Goal: Transaction & Acquisition: Purchase product/service

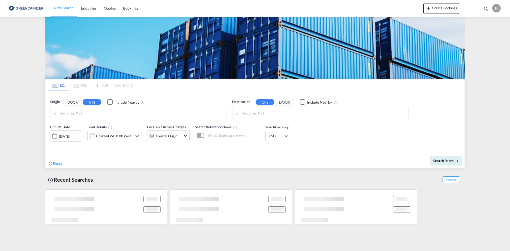
click at [96, 115] on input "Search by Port" at bounding box center [142, 113] width 164 height 8
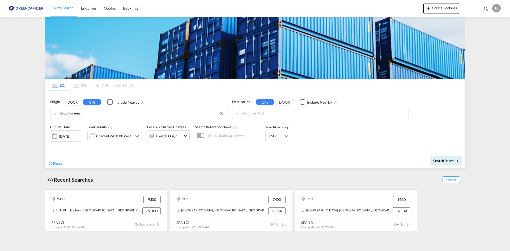
drag, startPoint x: 87, startPoint y: 115, endPoint x: 59, endPoint y: 113, distance: 28.2
click at [72, 103] on button "DOOR" at bounding box center [72, 102] width 19 height 6
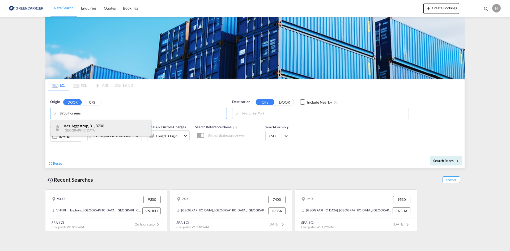
click at [90, 131] on div "Åes, Aggestrup, B... , 8700 [GEOGRAPHIC_DATA] DK-8700" at bounding box center [100, 128] width 101 height 16
type input "DK-8700, Åes, [GEOGRAPHIC_DATA], [GEOGRAPHIC_DATA], [GEOGRAPHIC_DATA], [GEOGRAP…"
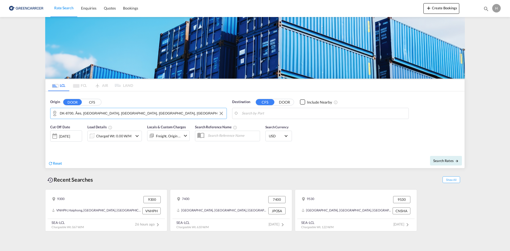
click at [307, 115] on body "Rate Search Enquiries Quotes Bookings Rate Search Enquiries" at bounding box center [255, 125] width 510 height 251
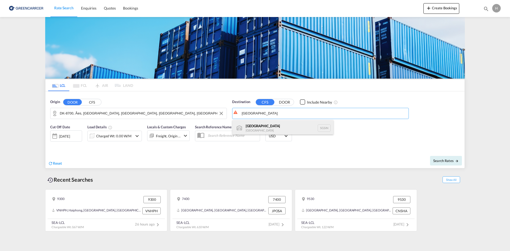
click at [272, 126] on div "Singapore [GEOGRAPHIC_DATA] [GEOGRAPHIC_DATA]" at bounding box center [282, 128] width 101 height 16
type input "[GEOGRAPHIC_DATA], SGSIN"
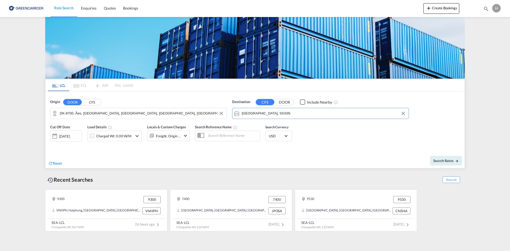
click at [119, 134] on div "Charged Wt: 0.00 W/M" at bounding box center [113, 135] width 35 height 7
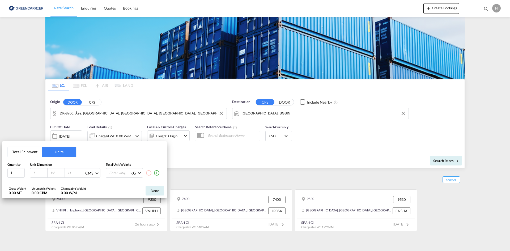
click at [21, 154] on button "Total Shipment" at bounding box center [25, 152] width 34 height 10
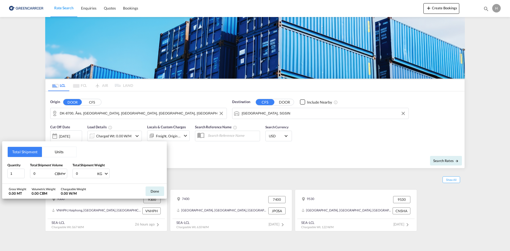
drag, startPoint x: 36, startPoint y: 173, endPoint x: 31, endPoint y: 173, distance: 5.6
click at [31, 173] on div "0 CBM CBM CFT" at bounding box center [48, 174] width 37 height 10
drag, startPoint x: 12, startPoint y: 173, endPoint x: -2, endPoint y: 172, distance: 14.9
click at [0, 172] on html "Rate Search Enquiries Quotes Bookings Rate Search Enquiries" at bounding box center [255, 125] width 510 height 251
type input "2"
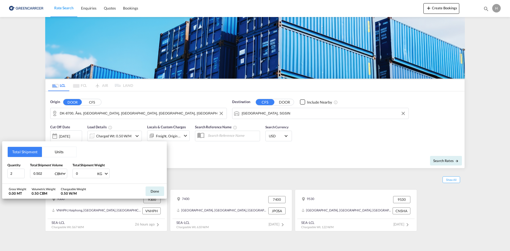
type input "0.502"
type input "239.4"
drag, startPoint x: 154, startPoint y: 191, endPoint x: 179, endPoint y: 186, distance: 26.2
click at [154, 191] on button "Done" at bounding box center [154, 191] width 19 height 10
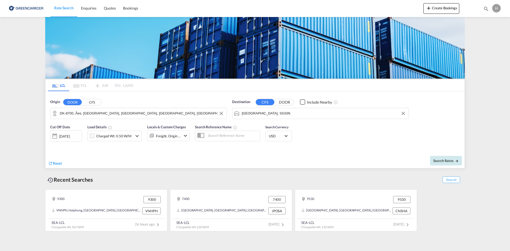
click at [441, 161] on span "Search Rates" at bounding box center [445, 160] width 25 height 4
type input "8700 to SGSIN / [DATE]"
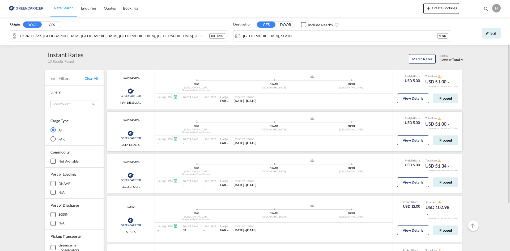
scroll to position [27, 0]
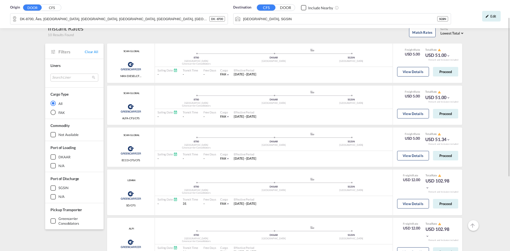
drag, startPoint x: 494, startPoint y: 19, endPoint x: 475, endPoint y: 20, distance: 18.6
click at [491, 19] on div "Edit" at bounding box center [491, 16] width 19 height 11
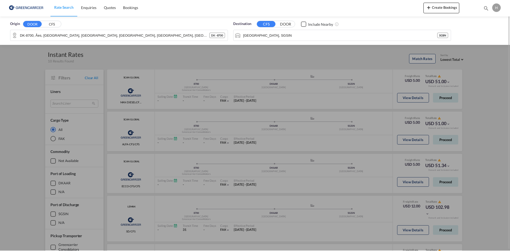
scroll to position [0, 0]
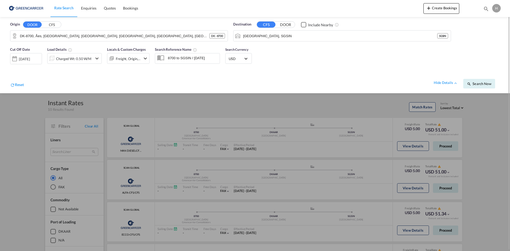
click at [243, 59] on md-select-value "USD" at bounding box center [238, 58] width 21 height 7
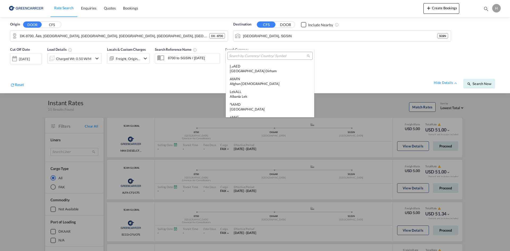
scroll to position [1832, 0]
click at [242, 59] on div at bounding box center [269, 56] width 85 height 8
click at [252, 58] on input "search" at bounding box center [268, 56] width 78 height 5
type input "s"
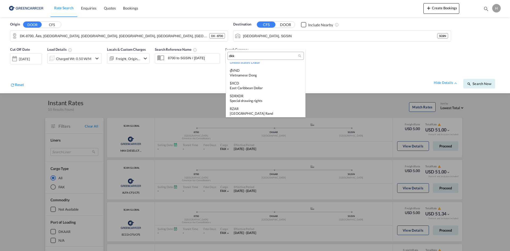
scroll to position [0, 0]
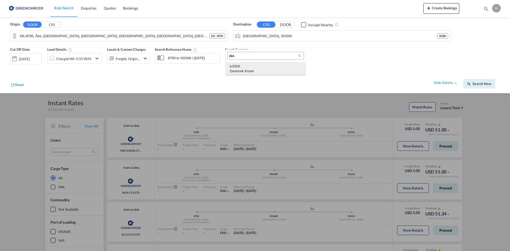
type input "dkk"
click at [272, 70] on div "Denmark Krone" at bounding box center [266, 70] width 72 height 5
click at [475, 81] on button "Search Now" at bounding box center [479, 84] width 32 height 10
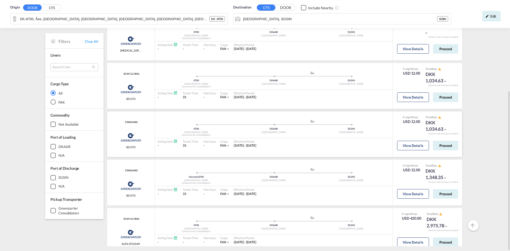
scroll to position [164, 0]
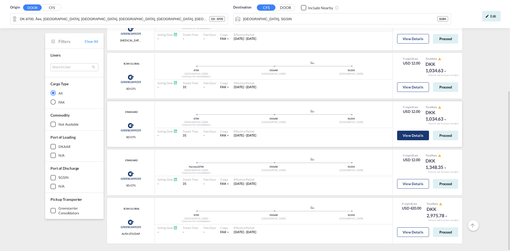
click at [411, 135] on button "View Details" at bounding box center [413, 136] width 32 height 10
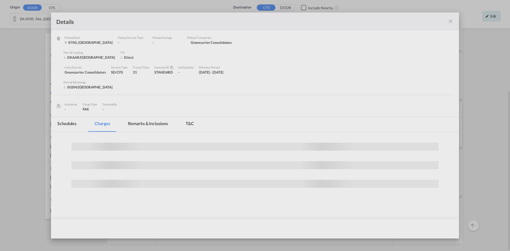
click at [411, 135] on div at bounding box center [255, 125] width 510 height 251
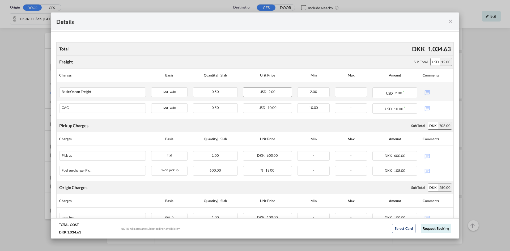
scroll to position [62, 0]
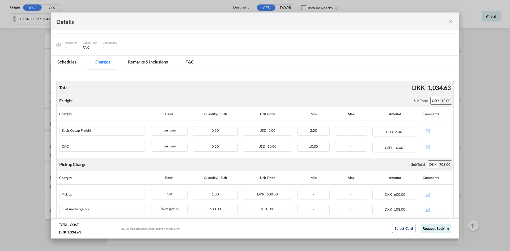
click at [337, 3] on div "Details Pickup Door 8700, [GEOGRAPHIC_DATA] Pickup Service Type - Pickup Haulag…" at bounding box center [255, 125] width 510 height 251
drag, startPoint x: 447, startPoint y: 22, endPoint x: 462, endPoint y: 21, distance: 15.2
click at [448, 22] on md-icon "icon-close fg-AAA8AD m-0 cursor" at bounding box center [450, 21] width 6 height 6
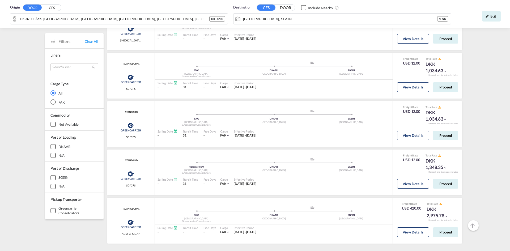
drag, startPoint x: 493, startPoint y: 19, endPoint x: 385, endPoint y: 38, distance: 109.6
click at [494, 19] on div "Details Pickup Door 8700, [GEOGRAPHIC_DATA] Pickup Service Type - Pickup Haulag…" at bounding box center [255, 125] width 510 height 251
drag, startPoint x: 486, startPoint y: 16, endPoint x: 481, endPoint y: 18, distance: 6.1
click at [486, 16] on md-icon "icon-pencil" at bounding box center [487, 16] width 4 height 4
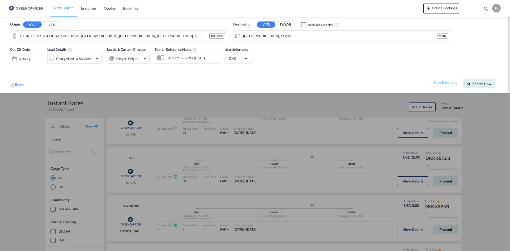
click at [90, 57] on div "Charged Wt: 0.50 W/M" at bounding box center [73, 58] width 35 height 7
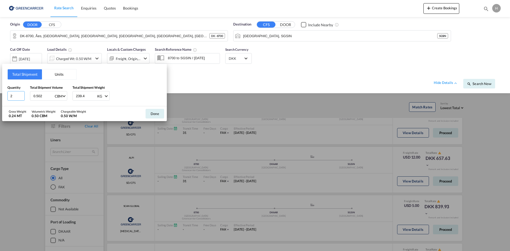
drag, startPoint x: 14, startPoint y: 96, endPoint x: 0, endPoint y: 97, distance: 14.1
click at [0, 97] on div "Total Shipment Units Quantity 2 Total Shipment Volume 0.502 CBM CBM CFT Total S…" at bounding box center [255, 125] width 510 height 251
type input "3"
type input "5.558"
type input "1100"
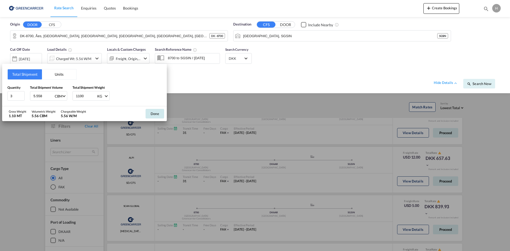
click at [148, 114] on button "Done" at bounding box center [154, 114] width 19 height 10
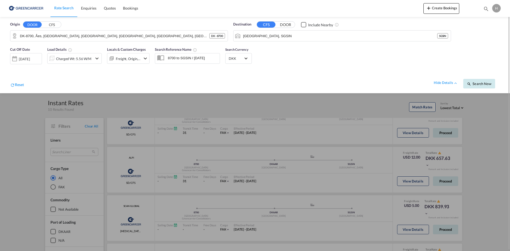
click at [476, 85] on span "Search Now" at bounding box center [479, 83] width 24 height 4
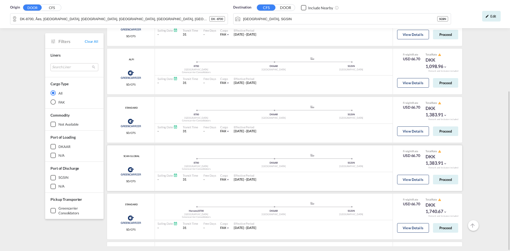
scroll to position [133, 0]
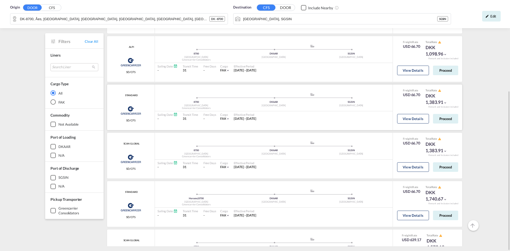
click at [411, 124] on div "View Details Proceed" at bounding box center [427, 119] width 61 height 15
click at [410, 120] on button "View Details" at bounding box center [413, 119] width 32 height 10
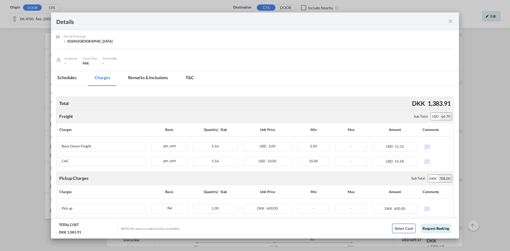
scroll to position [106, 0]
